Goal: Navigation & Orientation: Find specific page/section

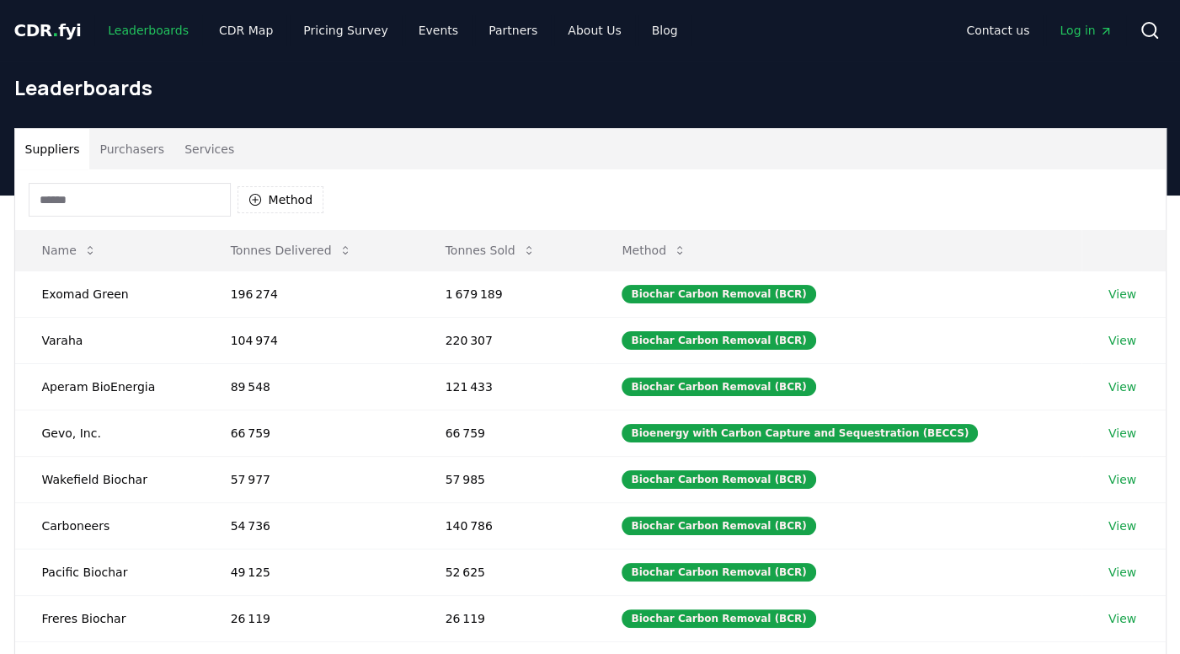
click at [154, 29] on link "Leaderboards" at bounding box center [148, 30] width 108 height 30
click at [339, 30] on link "Pricing Survey" at bounding box center [345, 30] width 111 height 30
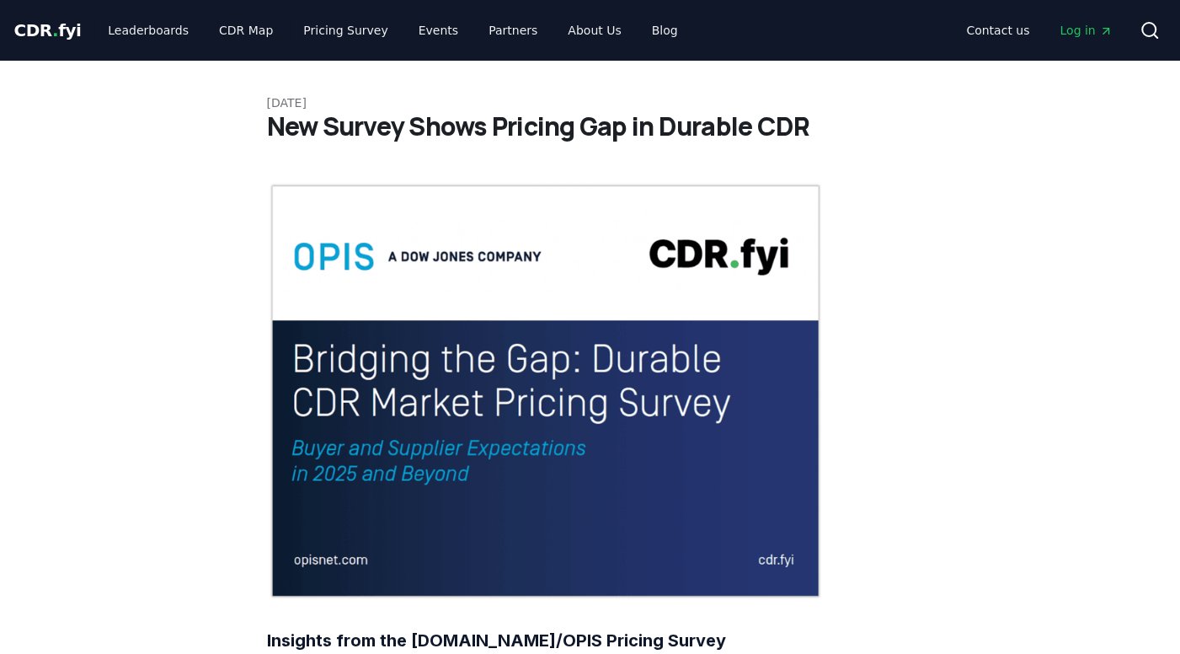
click at [61, 35] on span "CDR . fyi" at bounding box center [47, 30] width 67 height 20
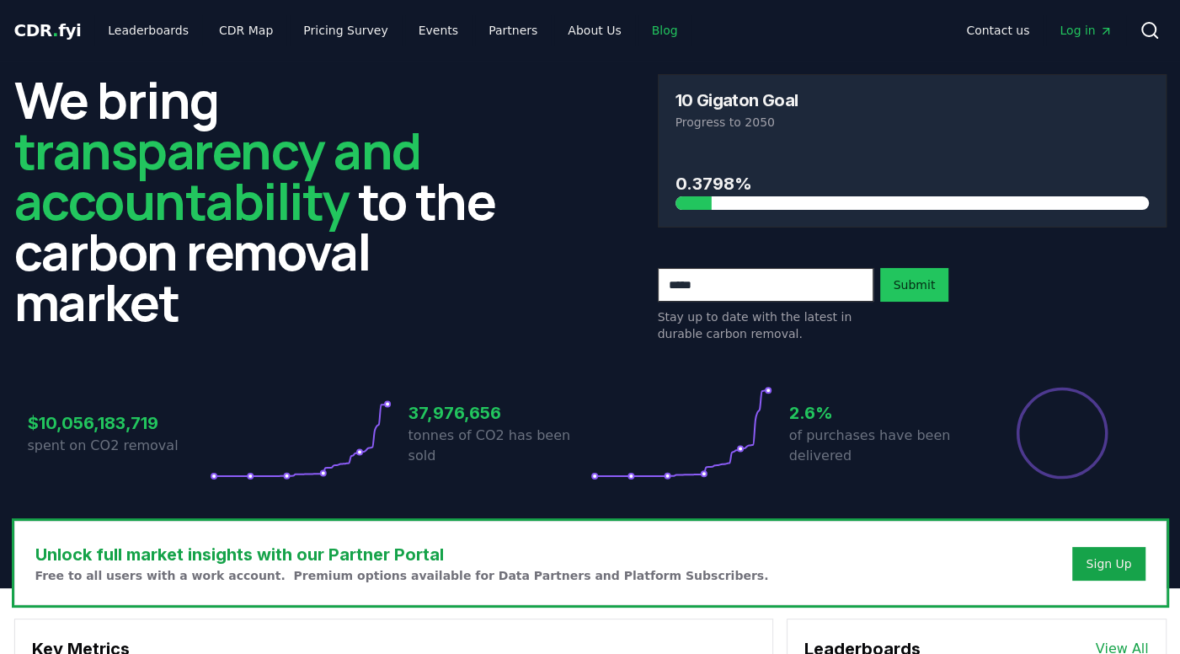
click at [638, 35] on link "Blog" at bounding box center [664, 30] width 53 height 30
